Goal: Task Accomplishment & Management: Use online tool/utility

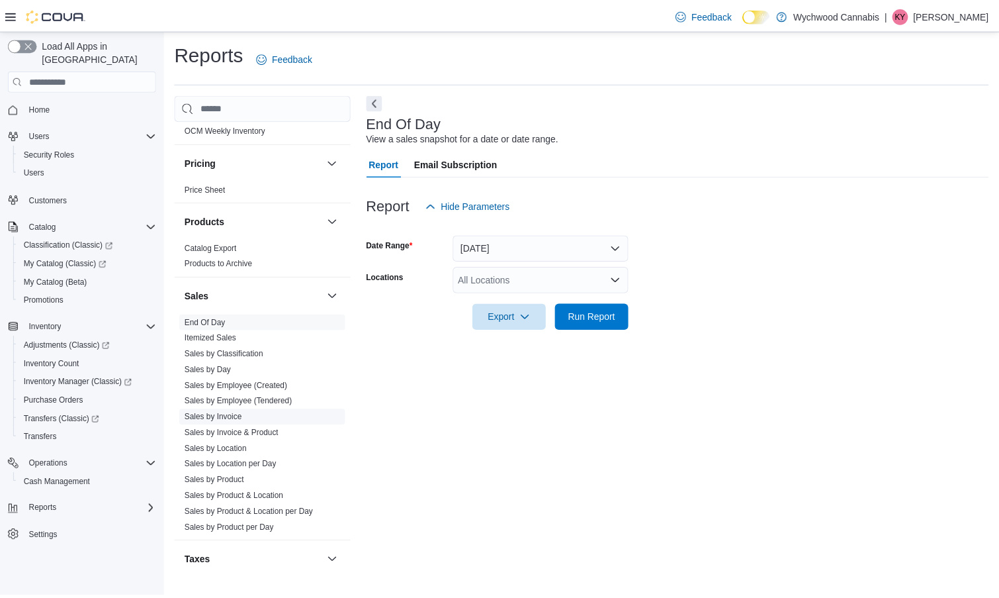
scroll to position [828, 0]
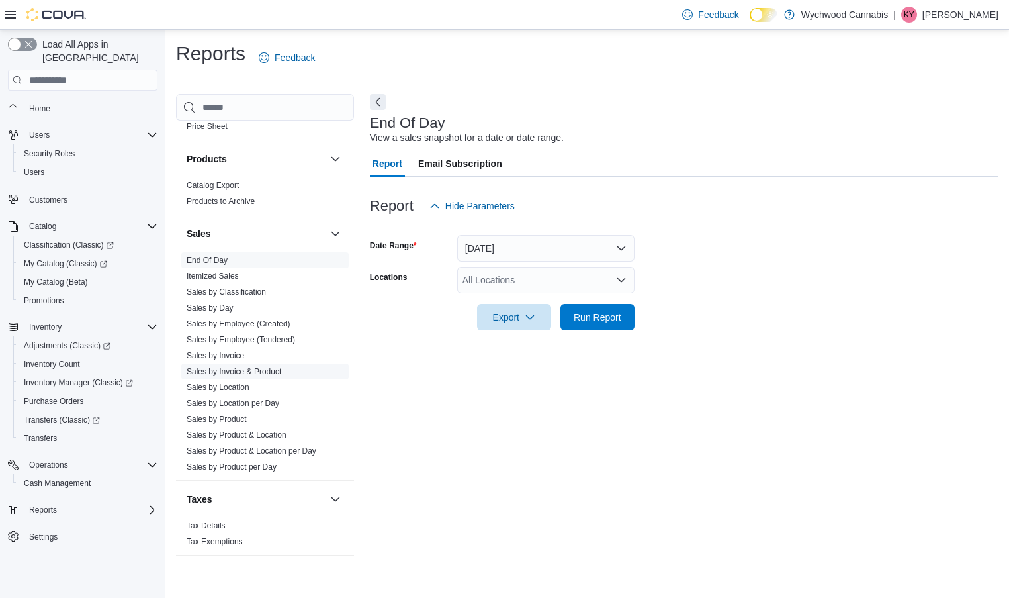
drag, startPoint x: 263, startPoint y: 375, endPoint x: 328, endPoint y: 377, distance: 64.9
click at [263, 375] on link "Sales by Invoice & Product" at bounding box center [234, 371] width 95 height 9
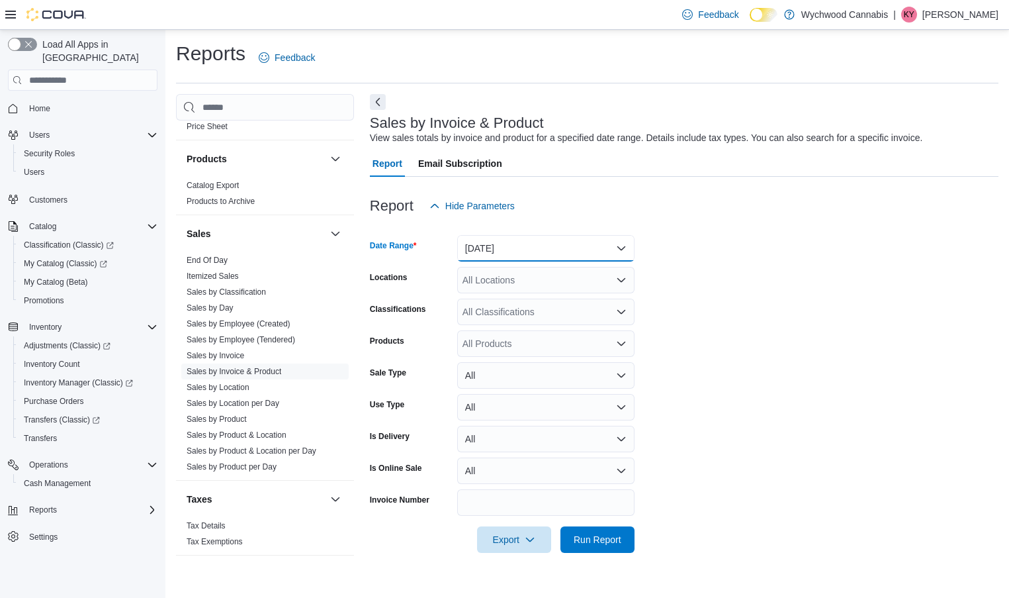
click at [484, 243] on button "[DATE]" at bounding box center [545, 248] width 177 height 26
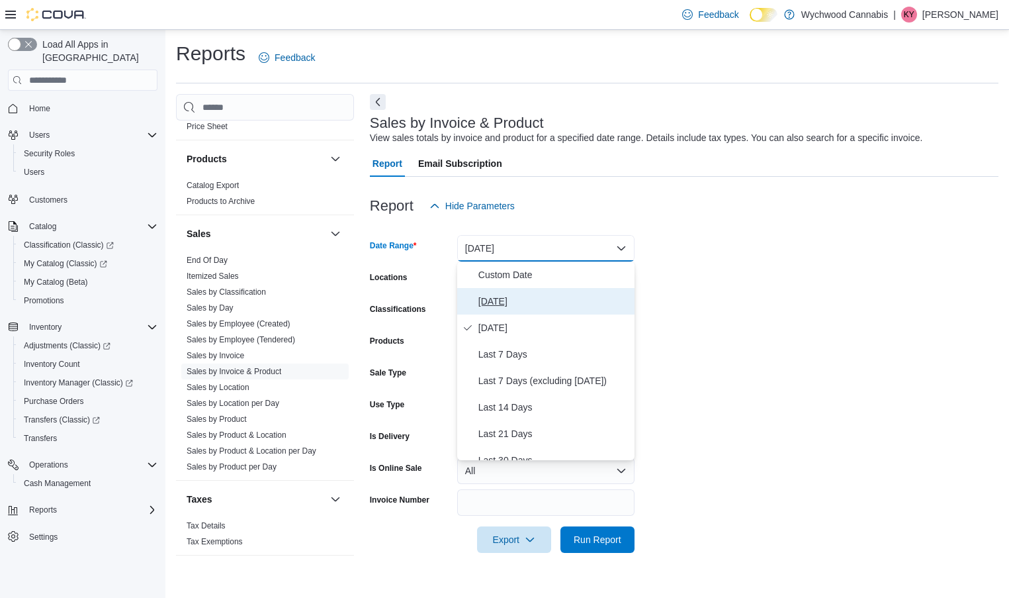
click at [488, 306] on span "[DATE]" at bounding box center [553, 301] width 151 height 16
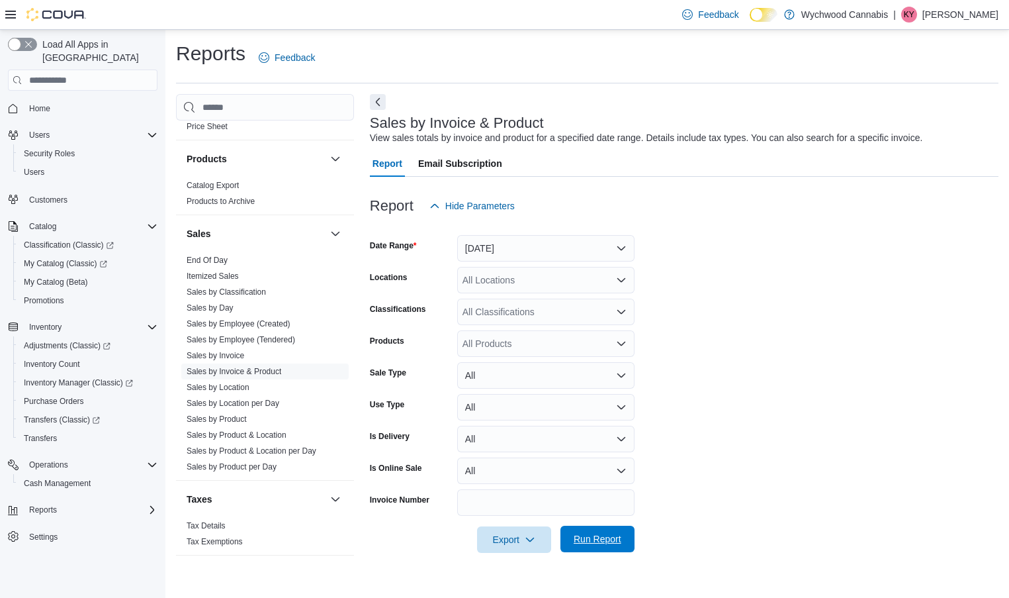
click at [594, 530] on span "Run Report" at bounding box center [597, 538] width 58 height 26
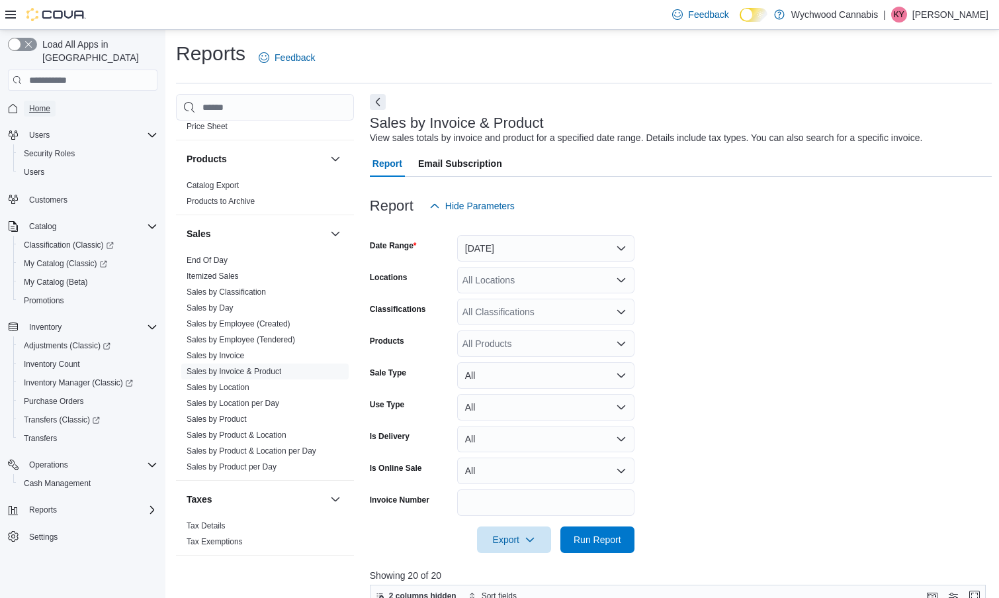
drag, startPoint x: 799, startPoint y: 145, endPoint x: 43, endPoint y: 96, distance: 757.9
click at [43, 103] on span "Home" at bounding box center [39, 108] width 21 height 11
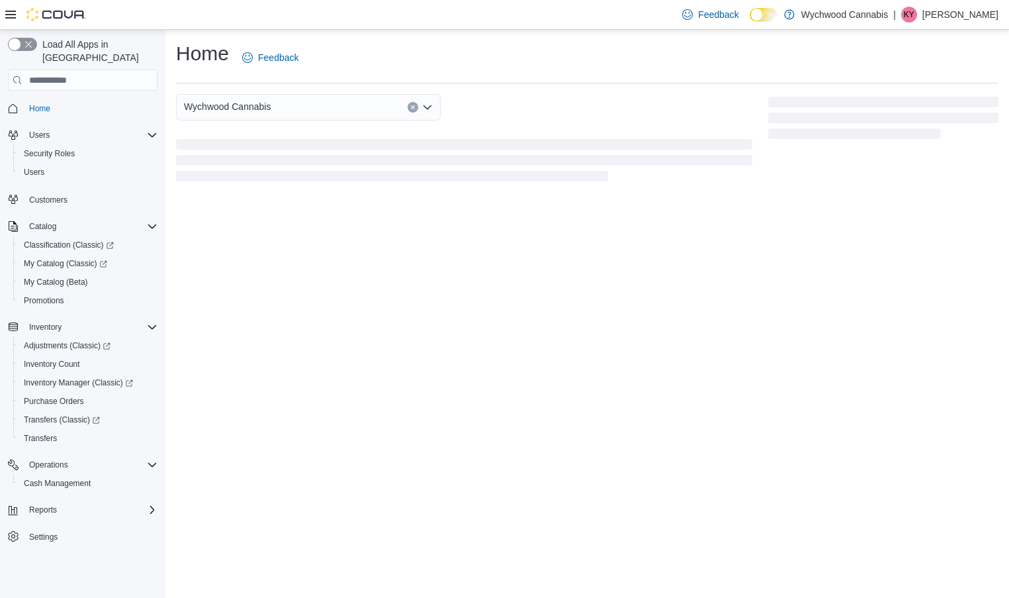
drag, startPoint x: 43, startPoint y: 96, endPoint x: 67, endPoint y: 107, distance: 26.7
click at [43, 103] on span "Home" at bounding box center [39, 108] width 21 height 11
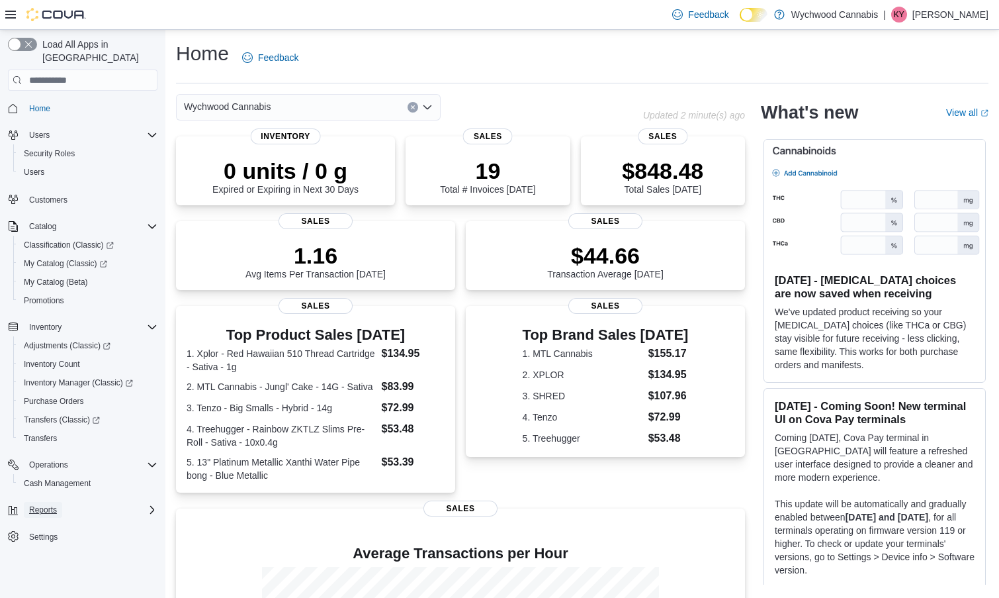
click at [42, 504] on span "Reports" at bounding box center [43, 509] width 28 height 11
click at [30, 560] on span "Reports" at bounding box center [38, 565] width 28 height 11
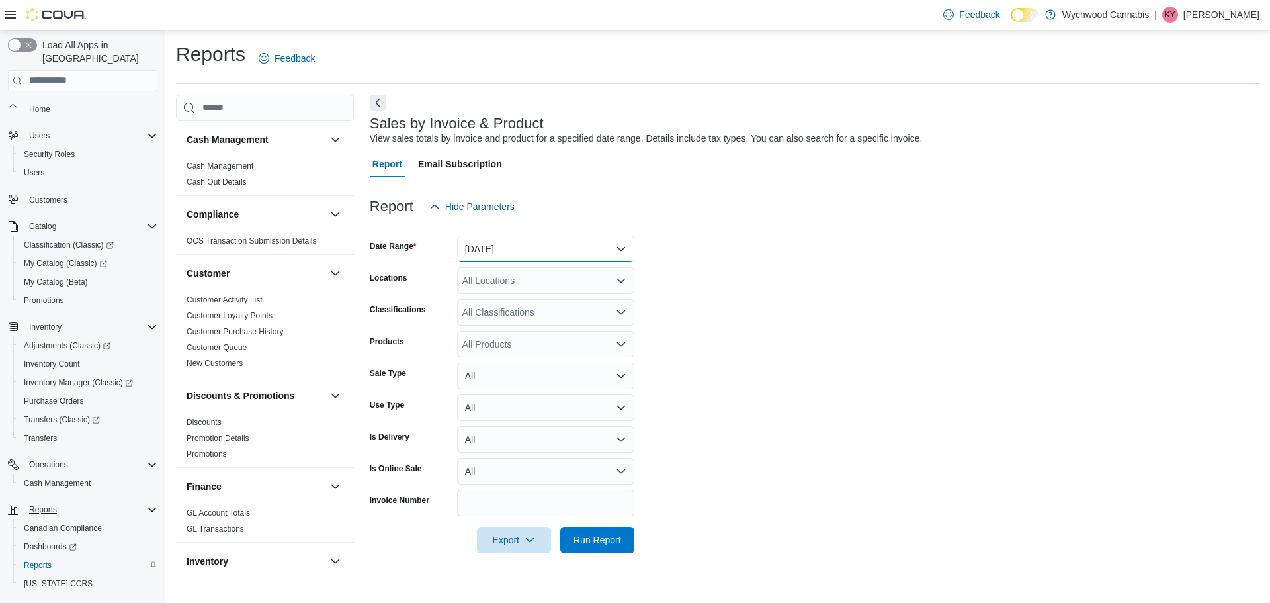
click at [551, 238] on button "[DATE]" at bounding box center [545, 249] width 177 height 26
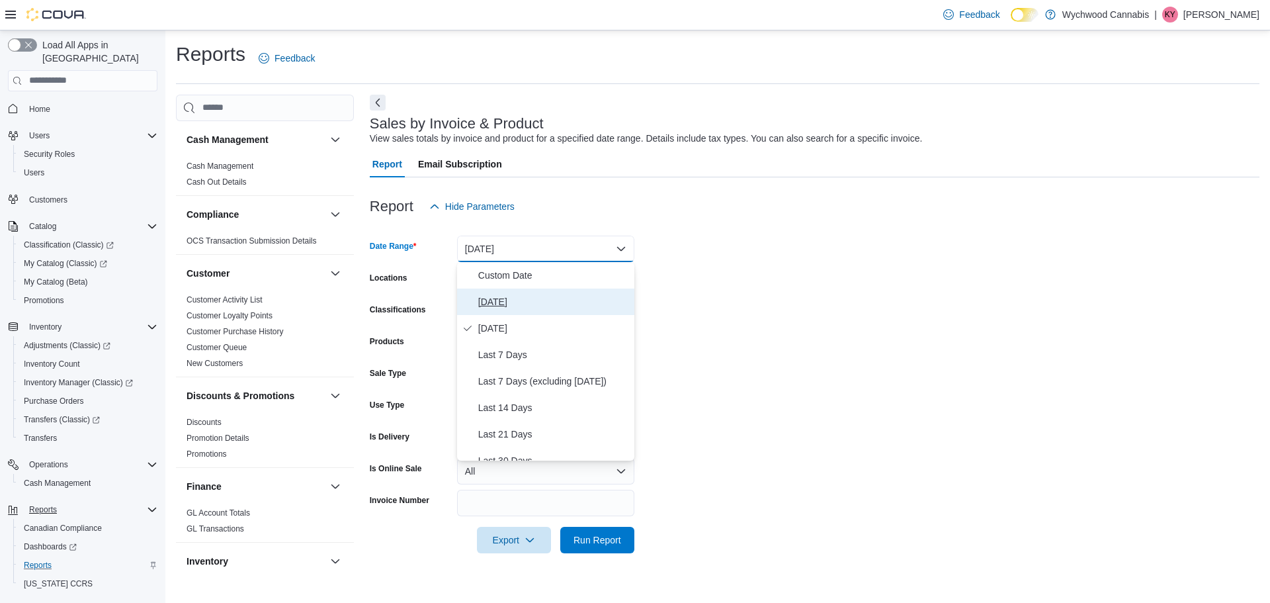
click at [498, 302] on span "[DATE]" at bounding box center [553, 302] width 151 height 16
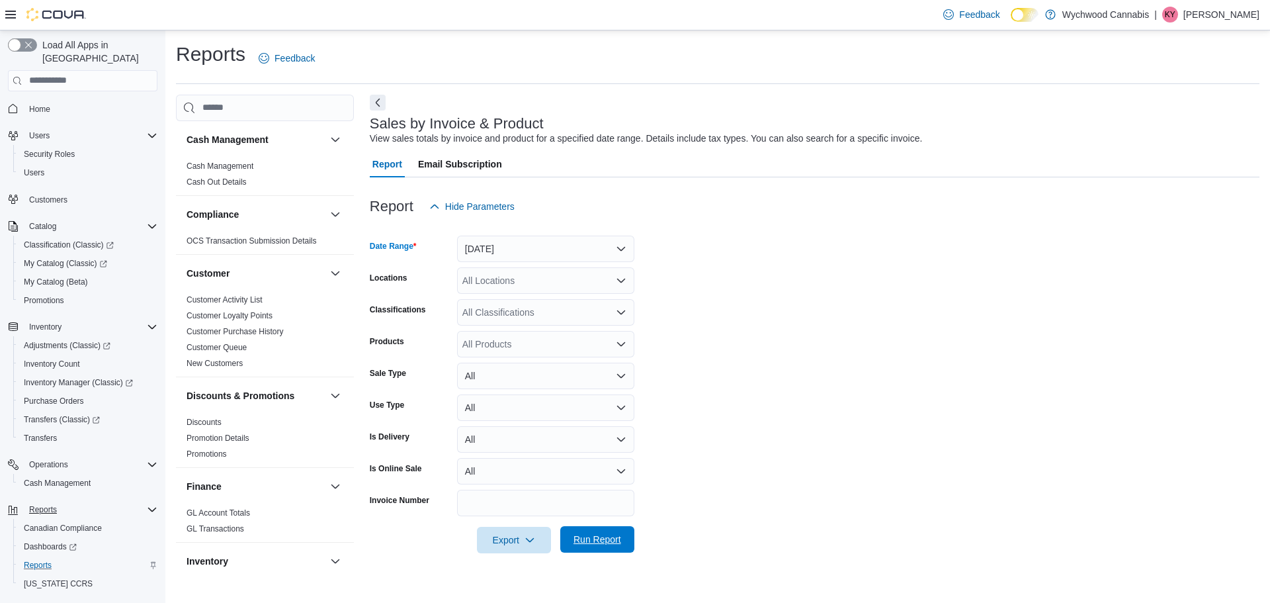
click at [601, 540] on span "Run Report" at bounding box center [598, 539] width 48 height 13
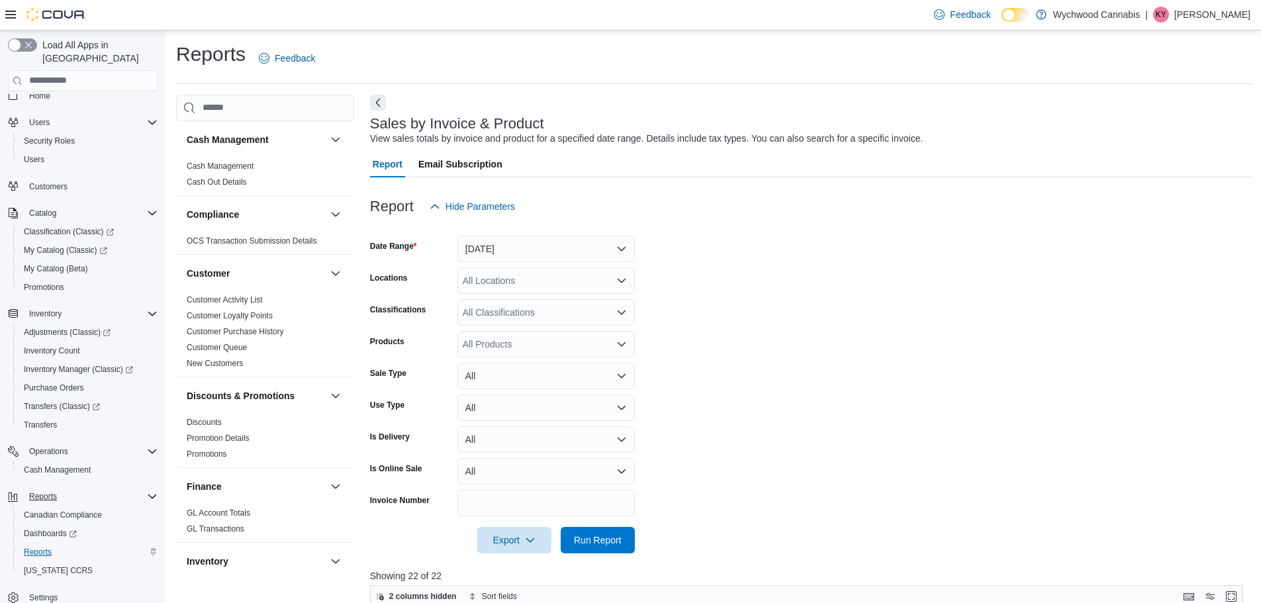
scroll to position [24, 0]
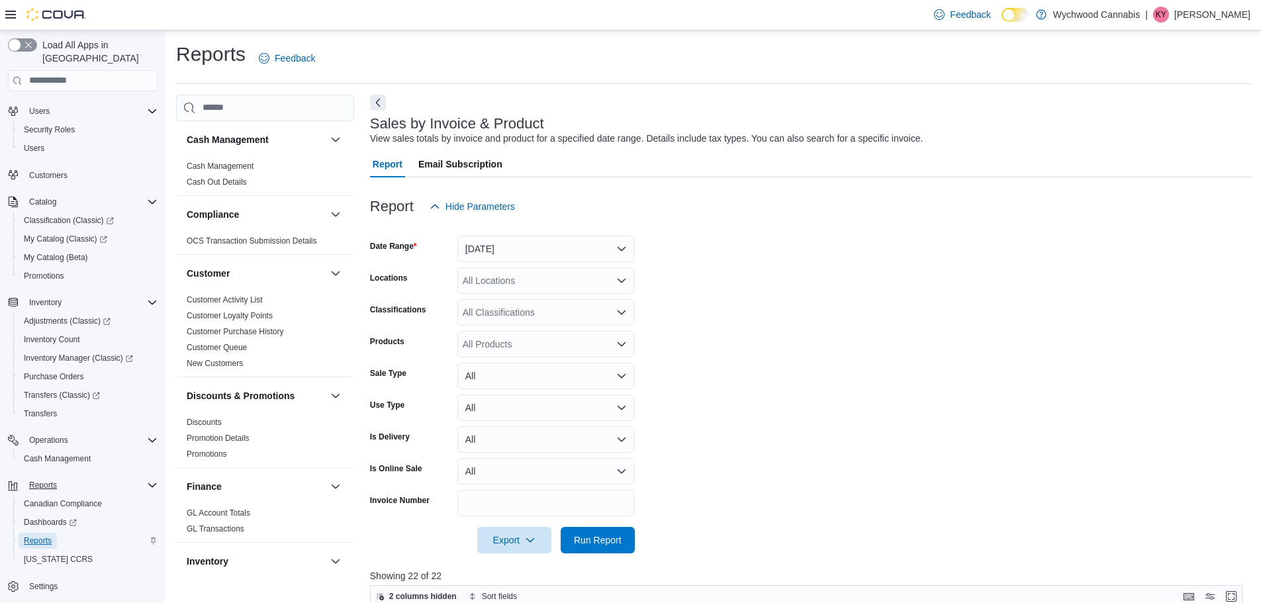
click at [44, 535] on span "Reports" at bounding box center [38, 540] width 28 height 11
click at [584, 543] on span "Run Report" at bounding box center [598, 539] width 48 height 13
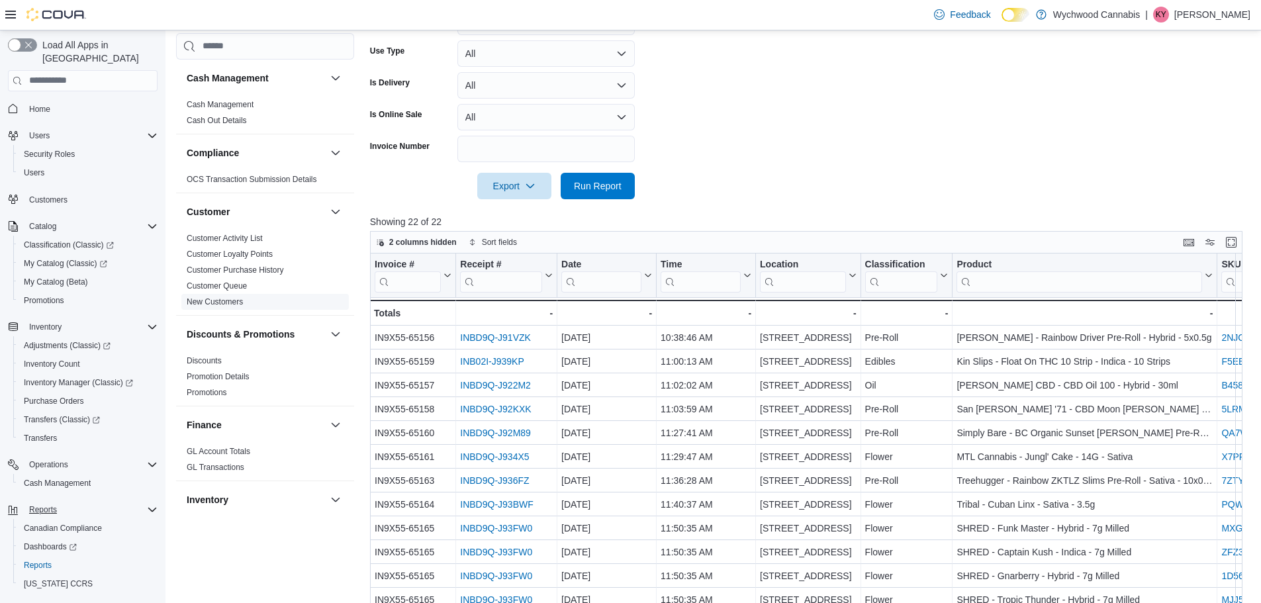
scroll to position [265, 0]
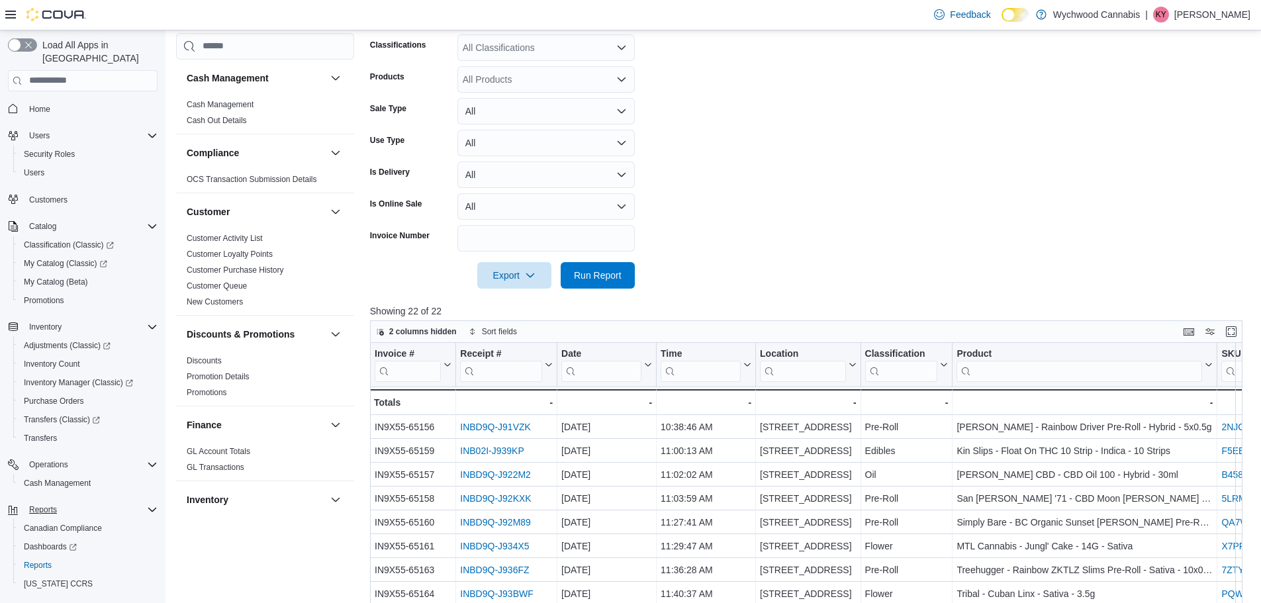
click at [316, 499] on div "Inventory" at bounding box center [265, 499] width 178 height 37
click at [328, 502] on button "button" at bounding box center [336, 500] width 16 height 16
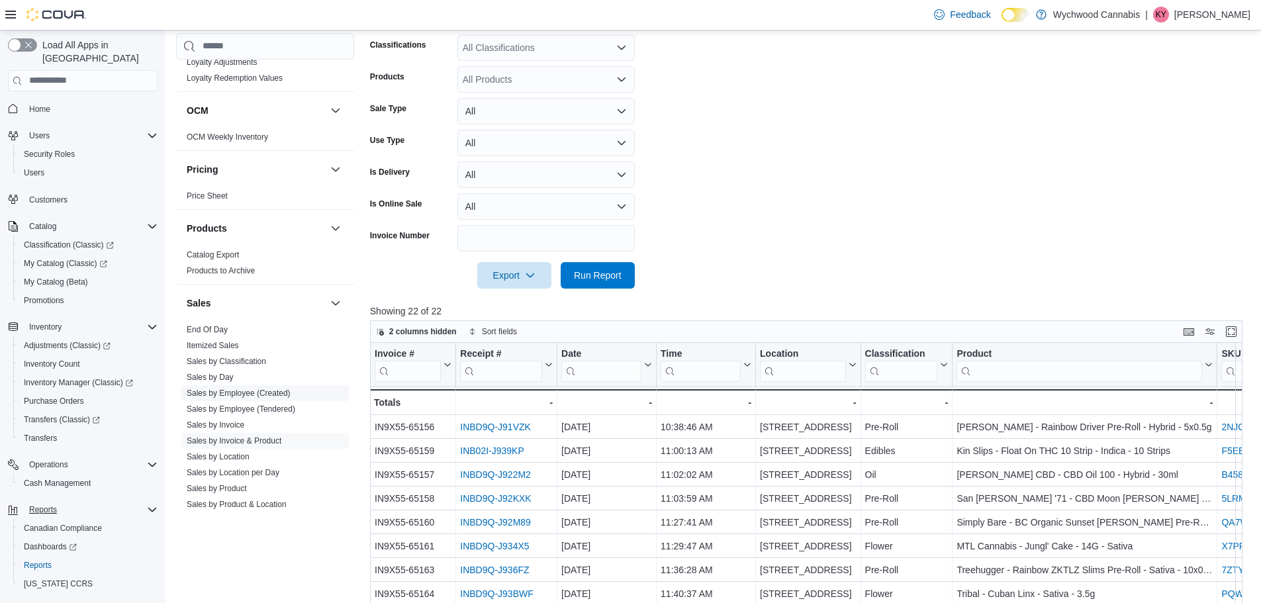
scroll to position [529, 0]
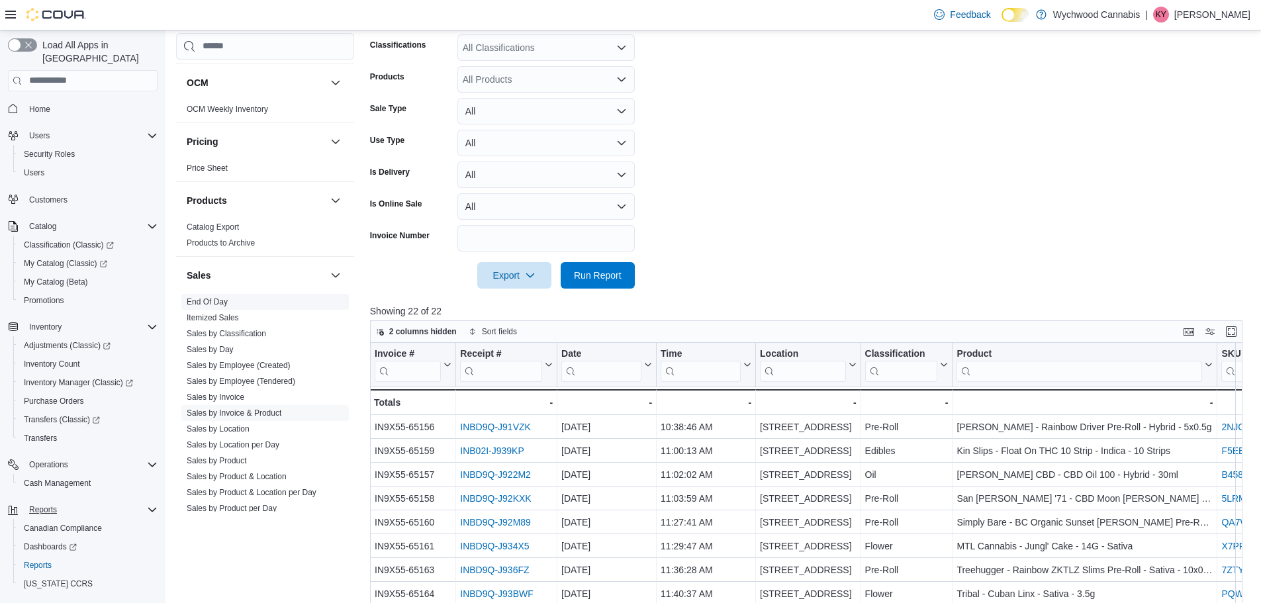
click at [210, 301] on link "End Of Day" at bounding box center [207, 301] width 41 height 9
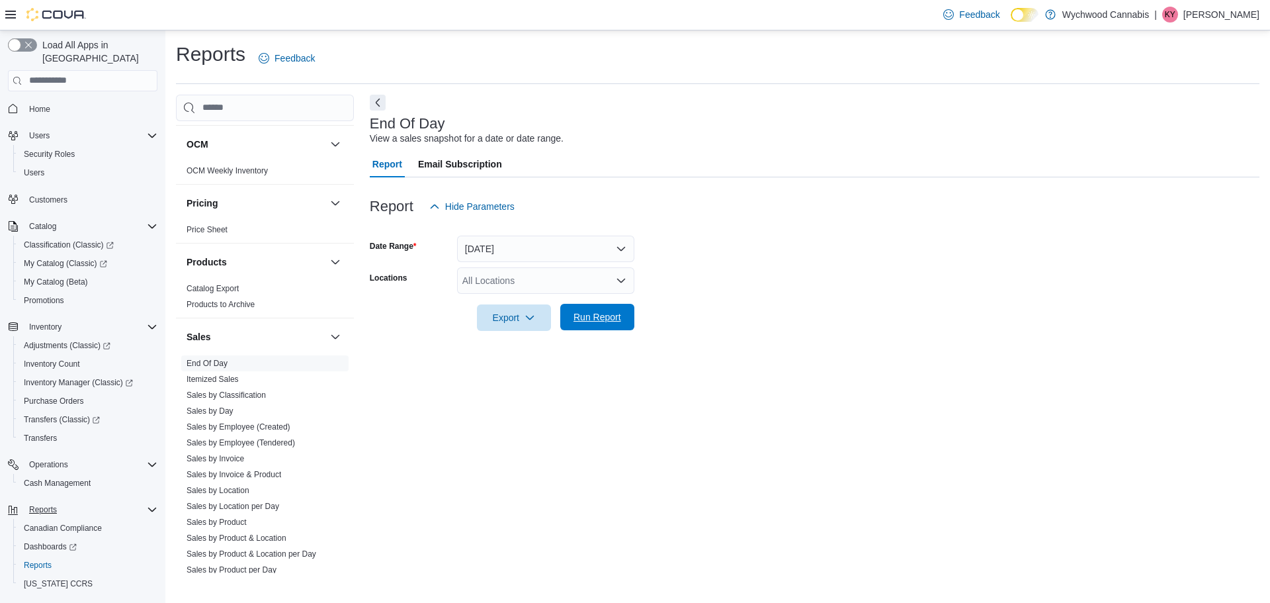
click at [615, 314] on span "Run Report" at bounding box center [598, 316] width 48 height 13
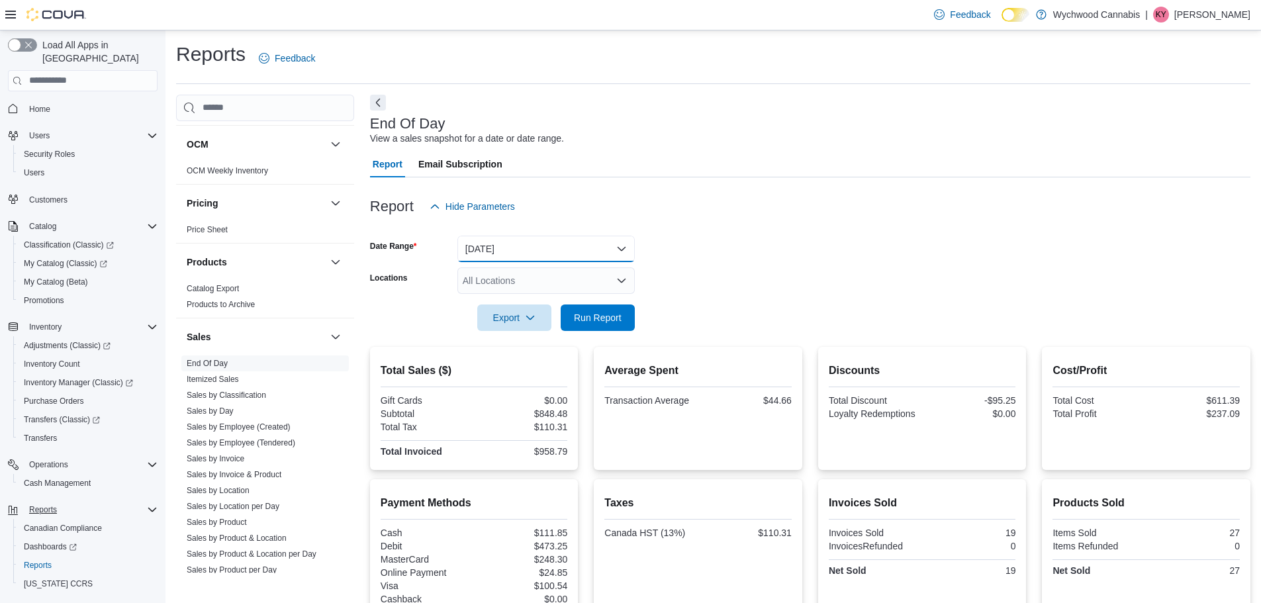
click at [498, 261] on button "[DATE]" at bounding box center [545, 249] width 177 height 26
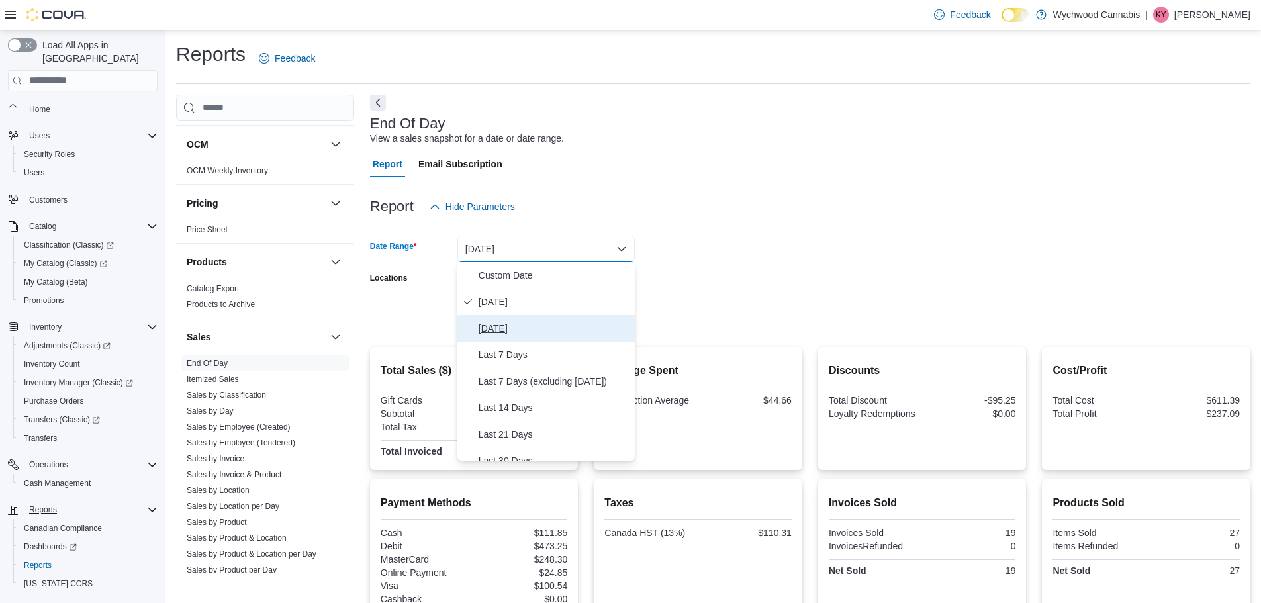
click at [508, 329] on span "[DATE]" at bounding box center [553, 328] width 151 height 16
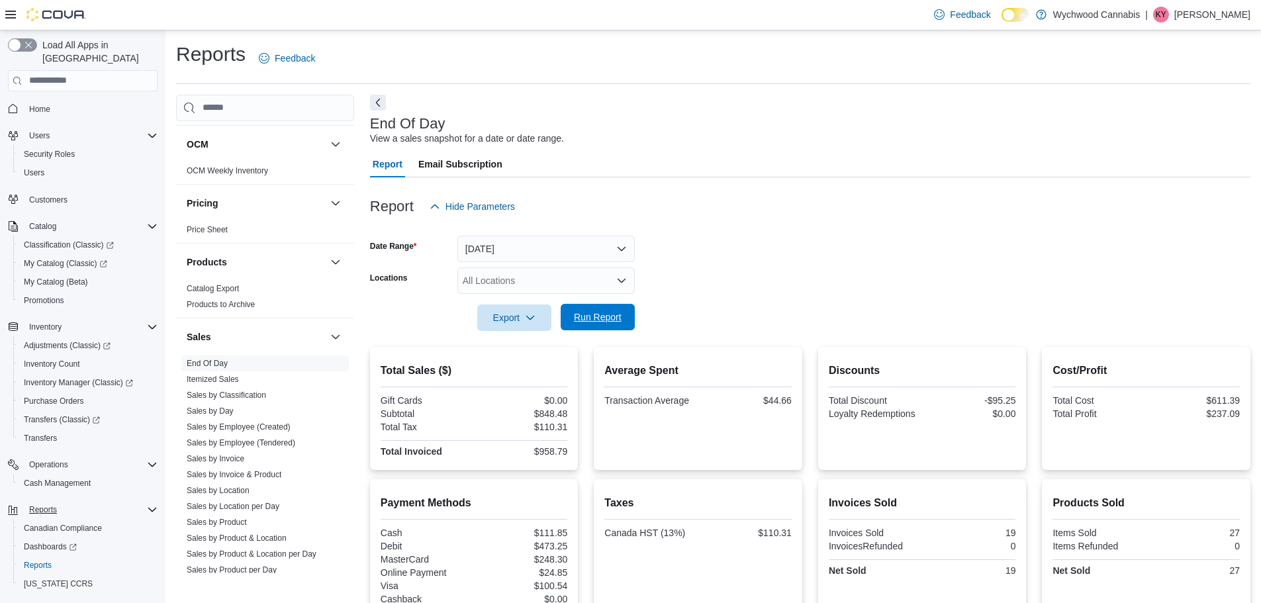
click at [601, 306] on span "Run Report" at bounding box center [597, 317] width 58 height 26
click at [517, 244] on button "[DATE]" at bounding box center [545, 249] width 177 height 26
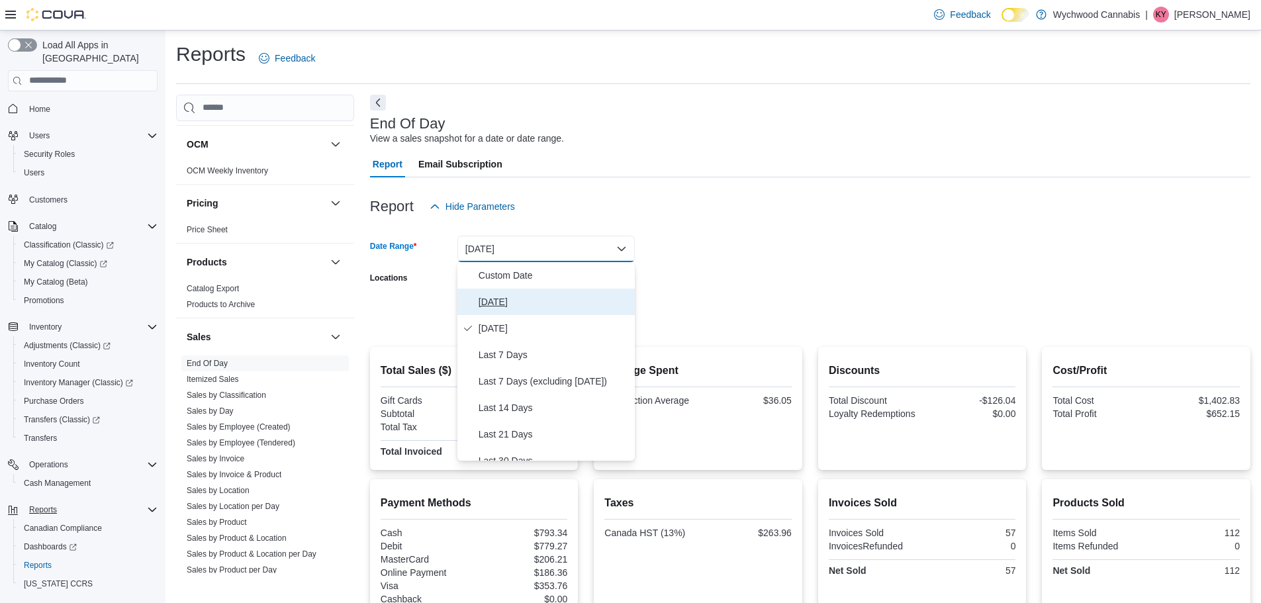
click at [509, 298] on span "[DATE]" at bounding box center [553, 302] width 151 height 16
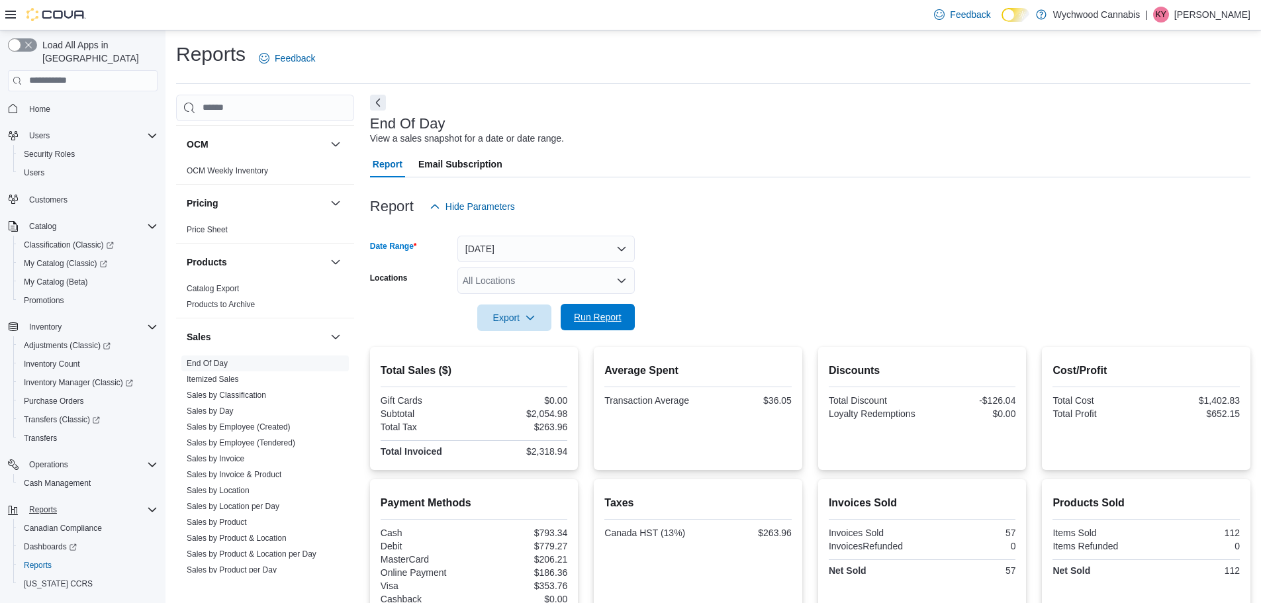
click at [599, 316] on span "Run Report" at bounding box center [598, 316] width 48 height 13
click at [840, 226] on div at bounding box center [810, 228] width 880 height 16
